Goal: Information Seeking & Learning: Learn about a topic

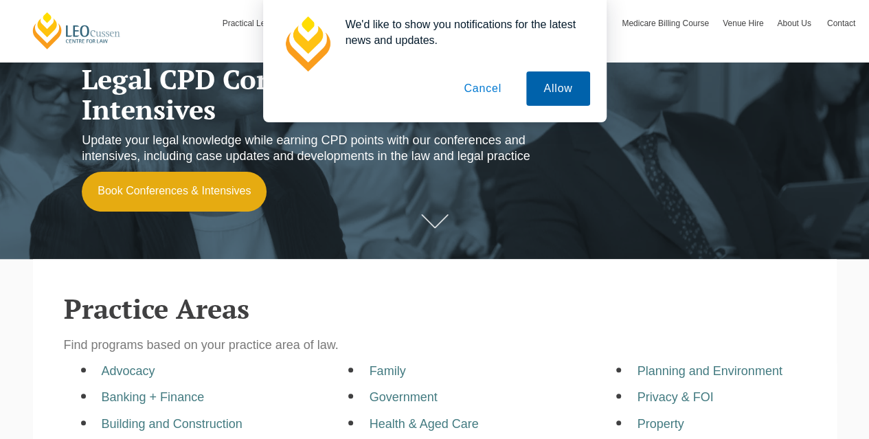
click at [541, 87] on button "Allow" at bounding box center [557, 88] width 63 height 34
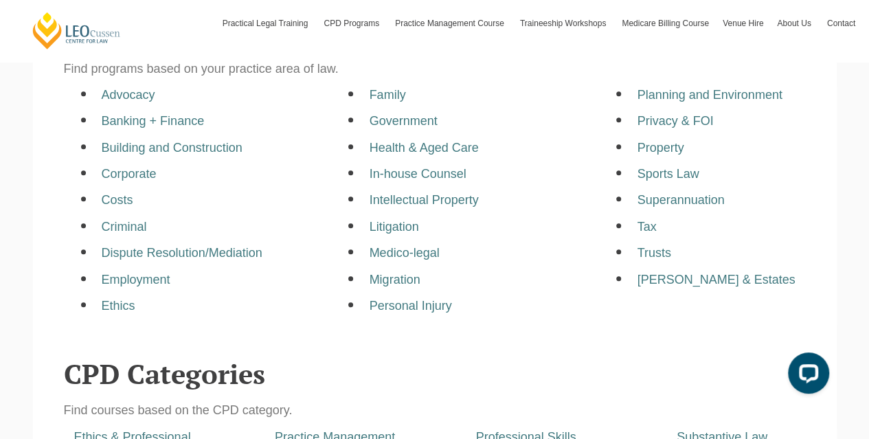
scroll to position [380, 0]
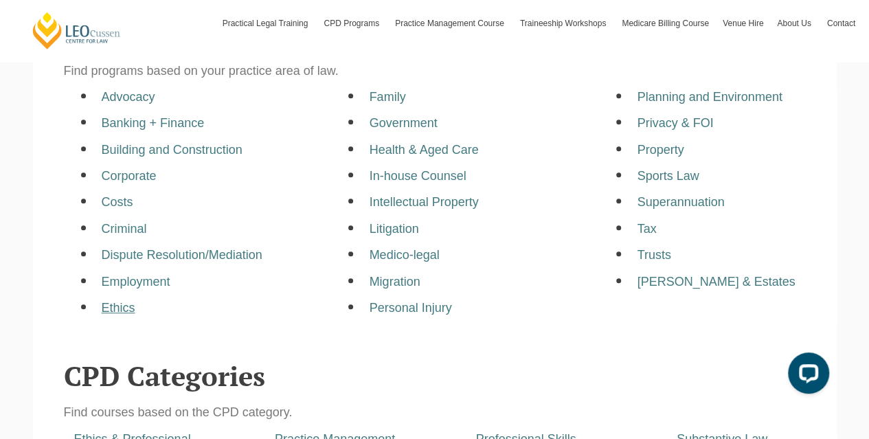
click at [122, 309] on a=pages/cpd-programs&taxons=pages/cpd-programs/practice-area/ethics&_gl=1*95gsjv*_gcl_aw*R0NMLjE3NTUyMjA1NzMuQ2p3S0NBandrdmJFQmhBcEVpd0FLVXo2LTVObFhGZUpCcmF1SVJQZGNfMXlvT202eTZGY3R6VEVxc1p3SVZhWkpnUUNqNmRieHVuaUNSb0NCWklRQXZEX0J3RQ "Ethics" at bounding box center [119, 308] width 34 height 14
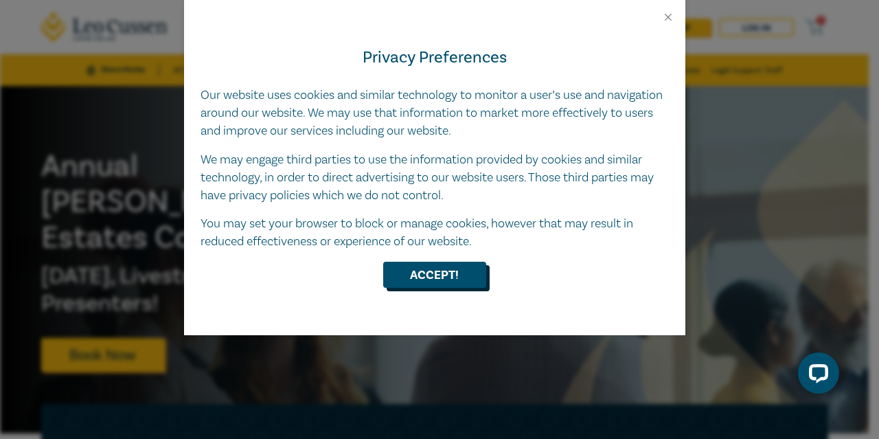
click at [435, 278] on button "Accept!" at bounding box center [434, 275] width 103 height 26
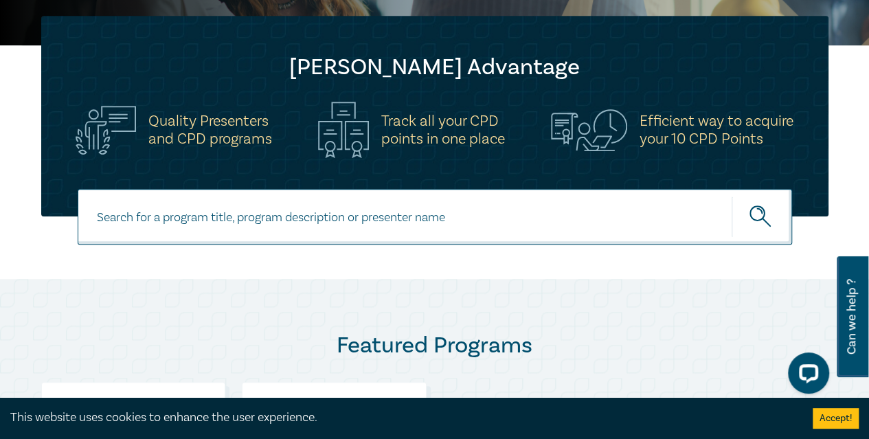
scroll to position [389, 0]
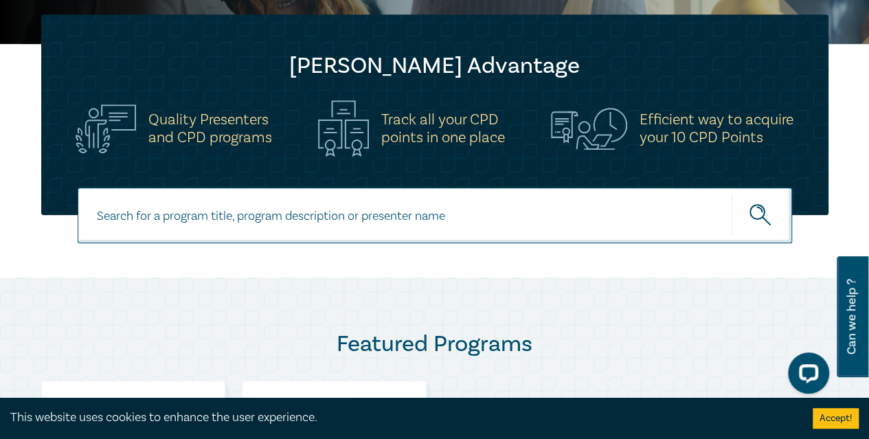
click at [404, 221] on input at bounding box center [435, 215] width 714 height 56
type input "wellbeing guidelines for legal workplaces"
click at [731, 194] on button "submit" at bounding box center [761, 215] width 60 height 42
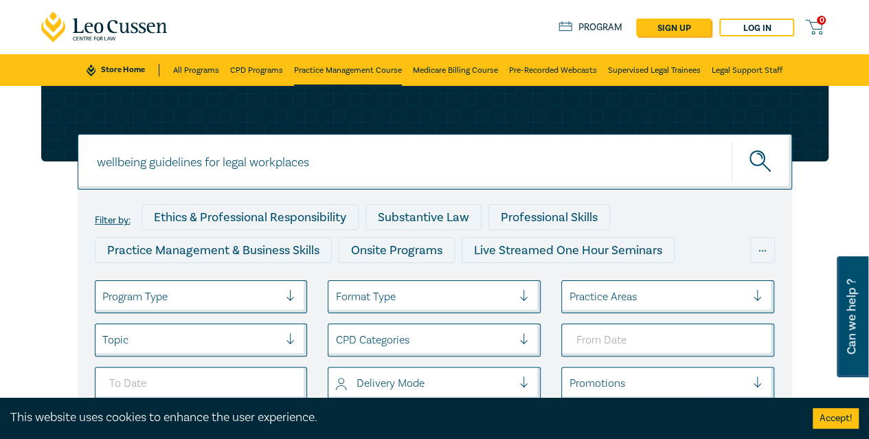
click at [326, 65] on link "Practice Management Course" at bounding box center [348, 70] width 108 height 32
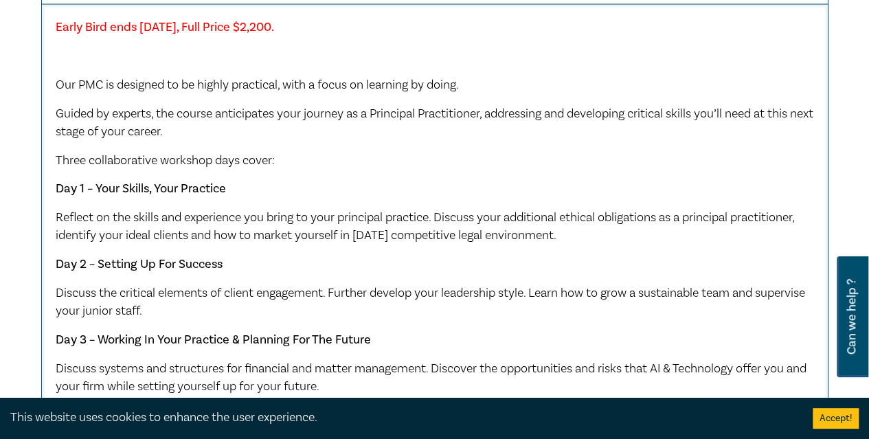
scroll to position [1311, 0]
